Goal: Information Seeking & Learning: Find specific fact

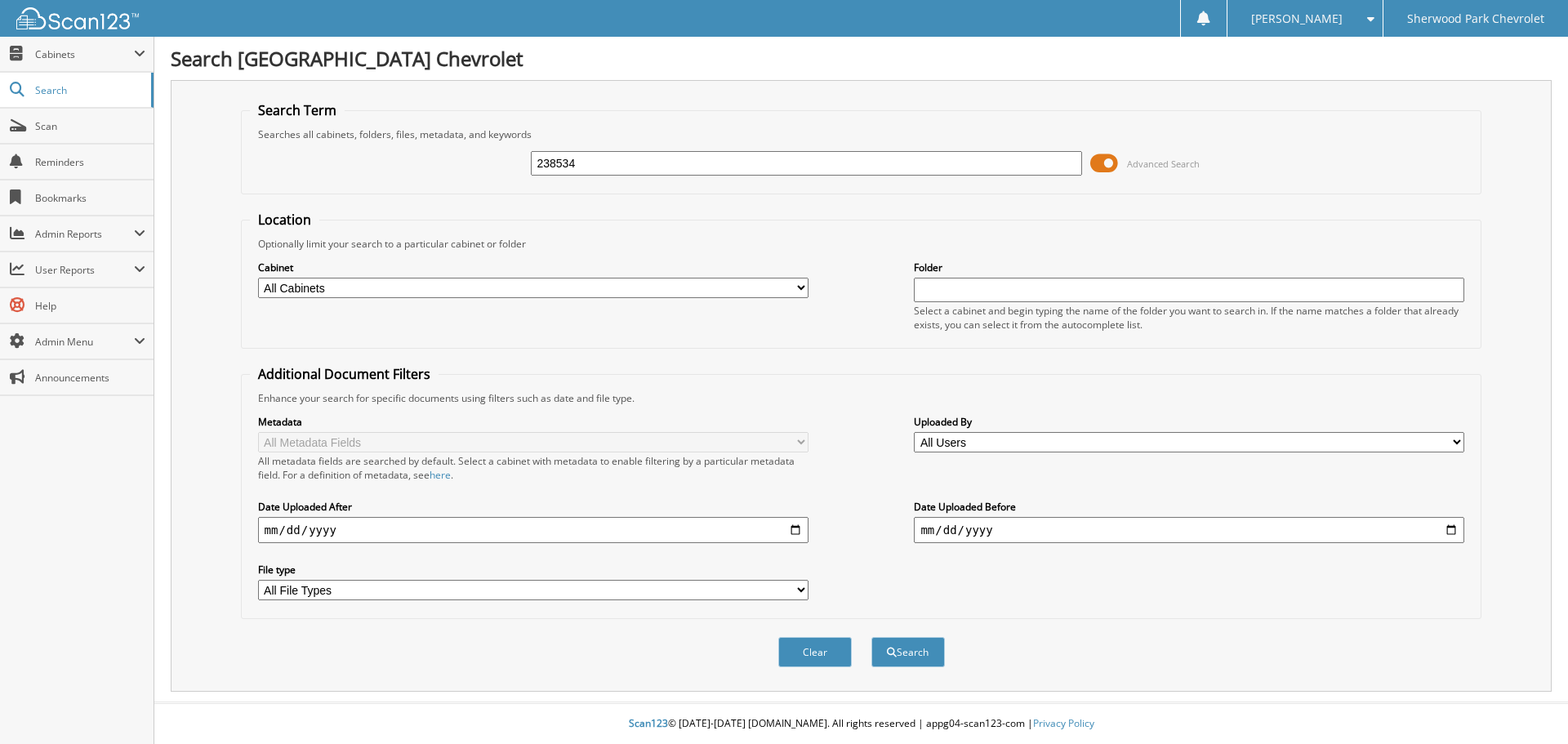
type input "238534"
click at [872, 638] on button "Search" at bounding box center [909, 652] width 73 height 30
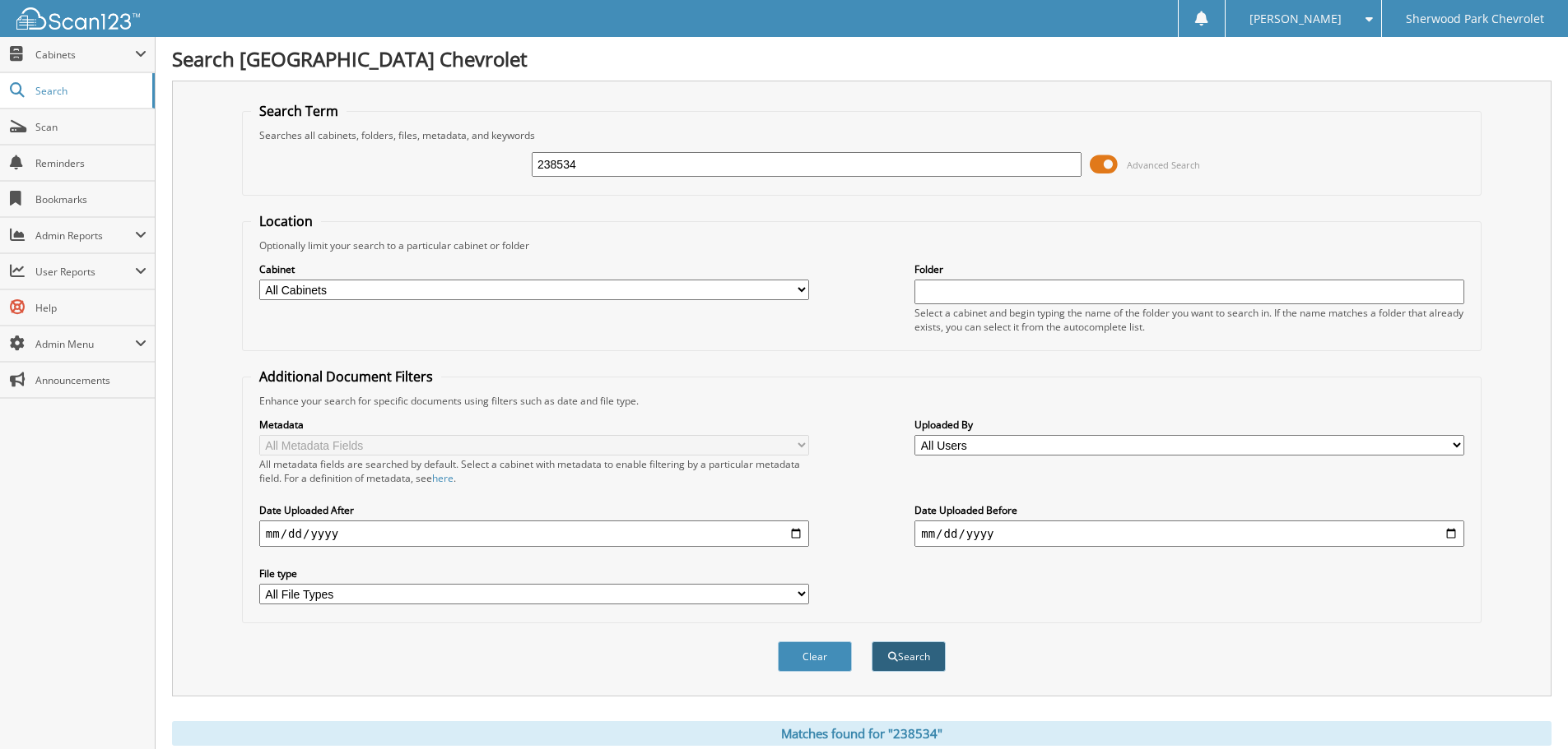
click at [907, 658] on button "Search" at bounding box center [908, 657] width 74 height 30
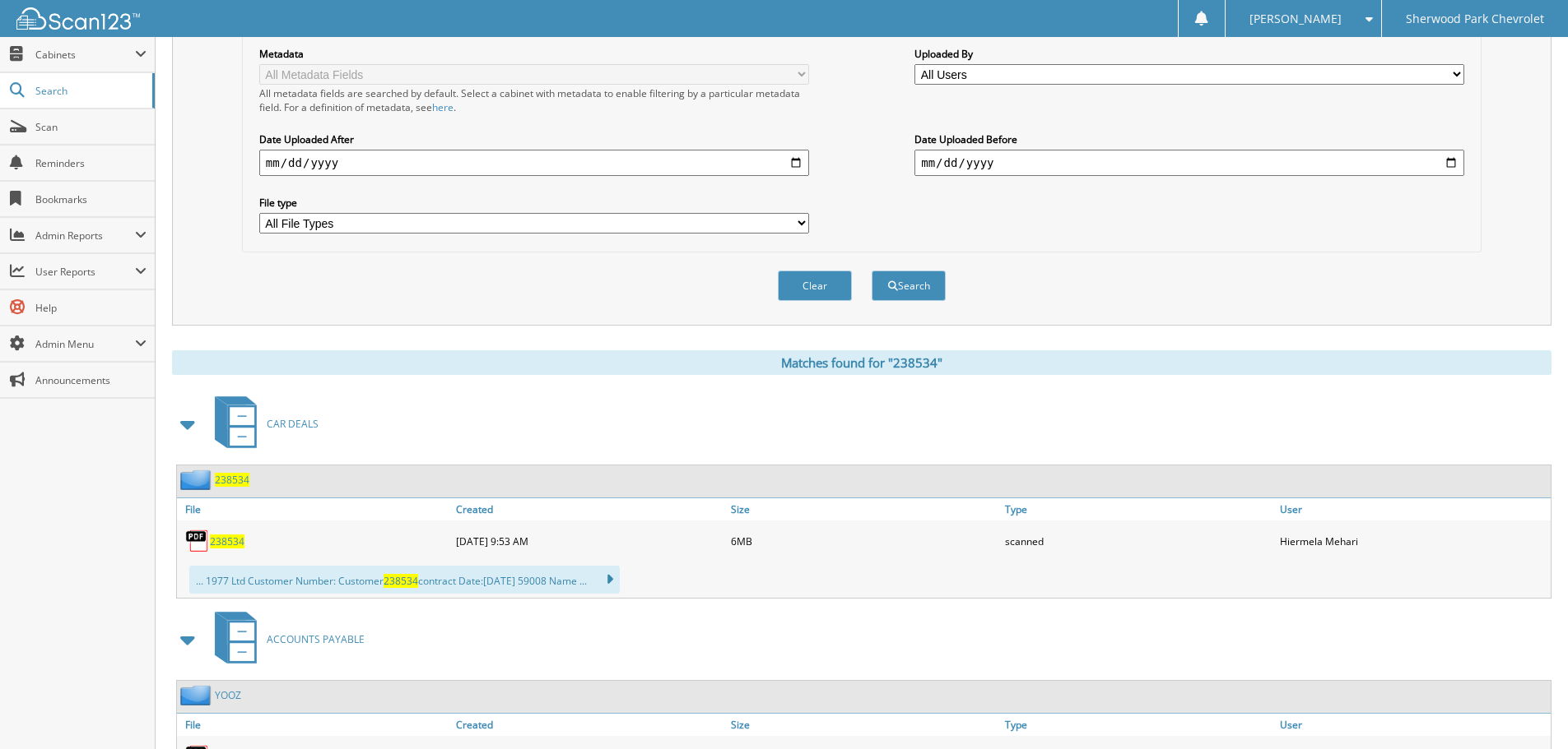
scroll to position [411, 0]
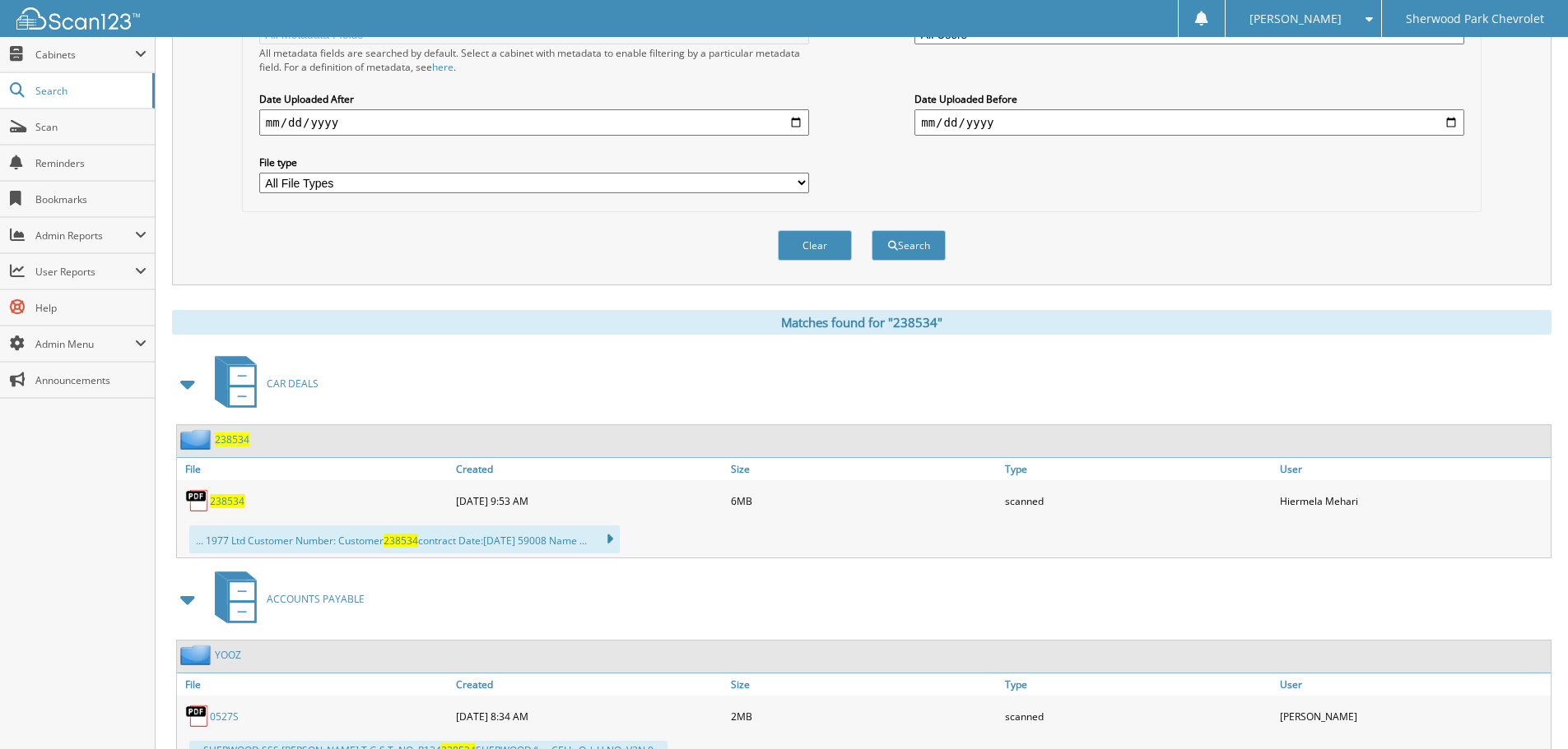
click at [216, 498] on span "238534" at bounding box center [226, 501] width 34 height 14
